Goal: Use online tool/utility: Utilize a website feature to perform a specific function

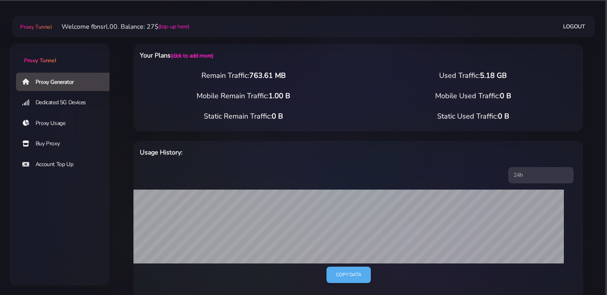
select select "static"
select select "DK"
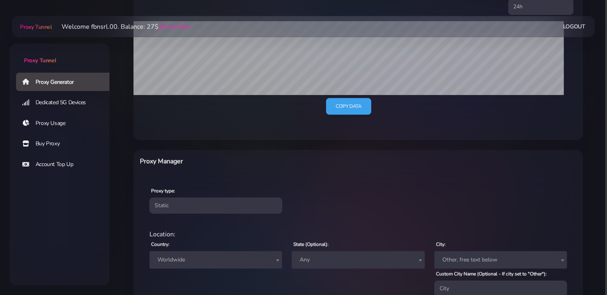
scroll to position [169, 0]
click at [350, 103] on link "Copy data" at bounding box center [349, 106] width 46 height 17
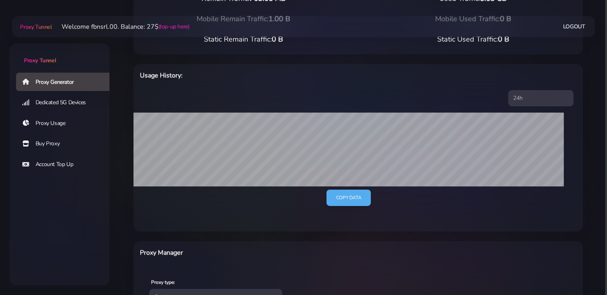
scroll to position [288, 0]
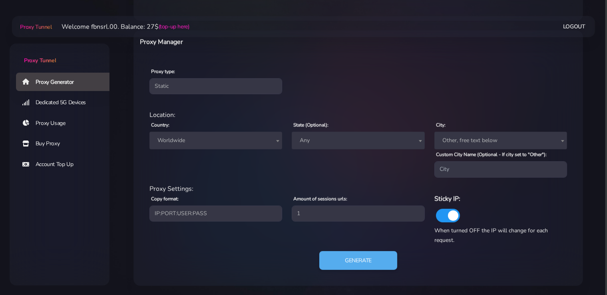
click at [209, 140] on span "Worldwide" at bounding box center [215, 140] width 123 height 11
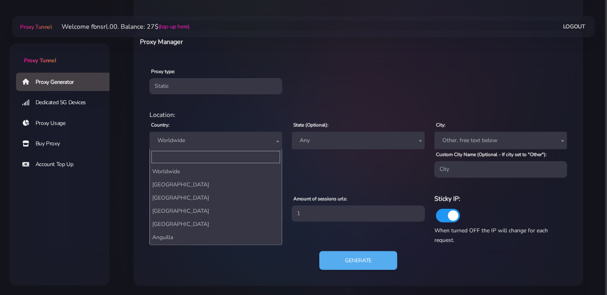
scroll to position [765, 0]
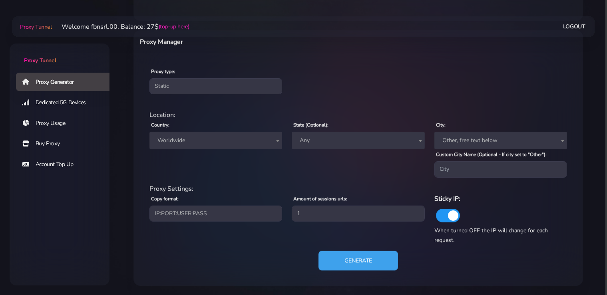
click at [357, 258] on button "Generate" at bounding box center [358, 261] width 80 height 20
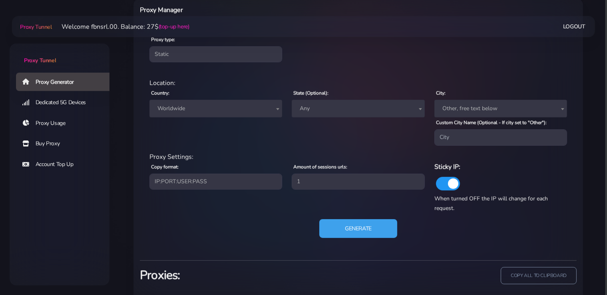
scroll to position [366, 0]
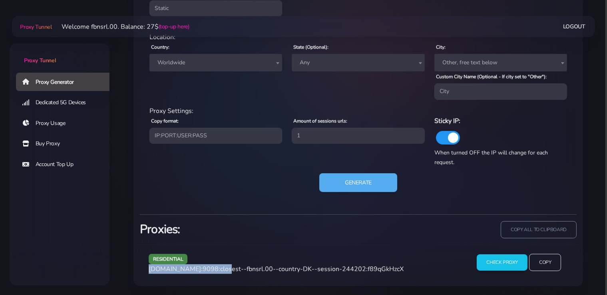
drag, startPoint x: 219, startPoint y: 268, endPoint x: 147, endPoint y: 270, distance: 71.6
click at [147, 270] on div "residential [DOMAIN_NAME]:9098:closest--fbnsrl.00--country-DK--session-244202:f…" at bounding box center [305, 266] width 322 height 24
copy span "[DOMAIN_NAME]:9098"
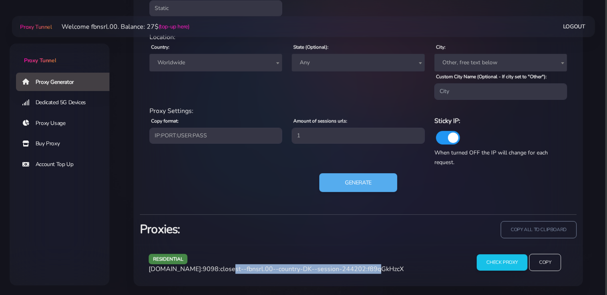
drag, startPoint x: 362, startPoint y: 268, endPoint x: 221, endPoint y: 271, distance: 141.5
click at [221, 271] on span "[DOMAIN_NAME]:9098:closest--fbnsrl.00--country-DK--session-244202:f89qGkHzcX" at bounding box center [276, 269] width 255 height 9
copy span "closest--fbnsrl.00--country-DK--session-244202"
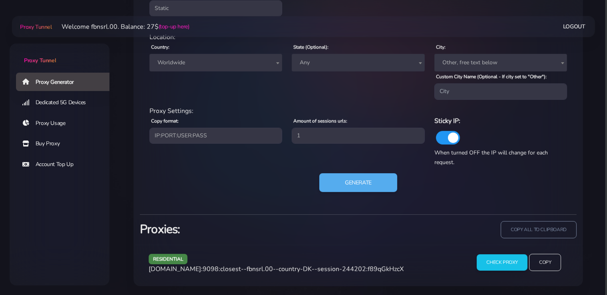
click at [380, 267] on span "[DOMAIN_NAME]:9098:closest--fbnsrl.00--country-DK--session-244202:f89qGkHzcX" at bounding box center [276, 269] width 255 height 9
copy span "f89qGkHzcX"
